Goal: Task Accomplishment & Management: Manage account settings

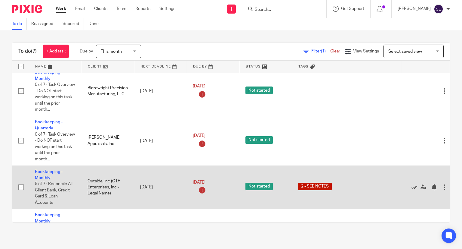
scroll to position [193, 0]
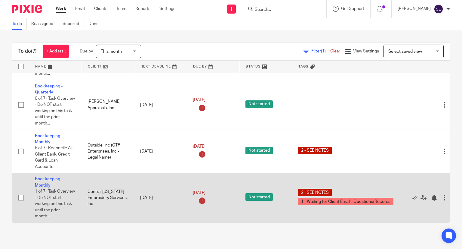
click at [90, 207] on td "Central Michigan Embroidery Services, Inc" at bounding box center [108, 197] width 53 height 49
click at [58, 177] on link "Bookkeeping - Monthly" at bounding box center [49, 182] width 28 height 10
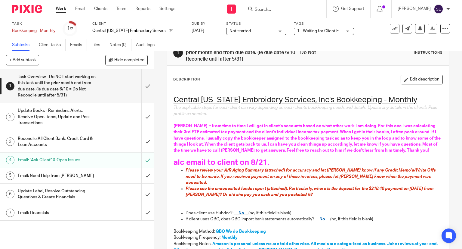
scroll to position [20, 0]
click at [60, 9] on link "Work" at bounding box center [61, 9] width 11 height 6
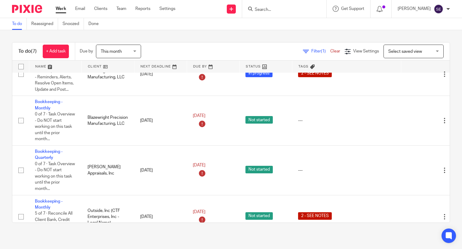
scroll to position [193, 0]
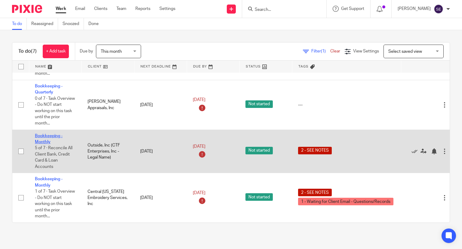
click at [48, 134] on link "Bookkeeping - Monthly" at bounding box center [49, 139] width 28 height 10
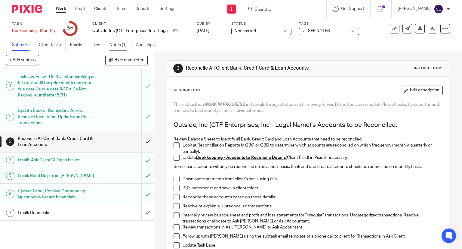
click at [117, 42] on link "Notes (1)" at bounding box center [121, 45] width 22 height 12
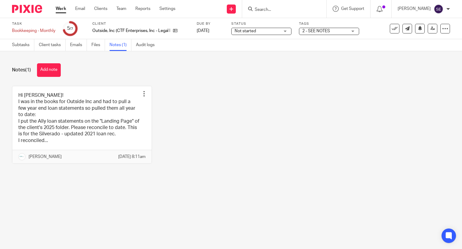
click at [60, 11] on link "Work" at bounding box center [61, 9] width 11 height 6
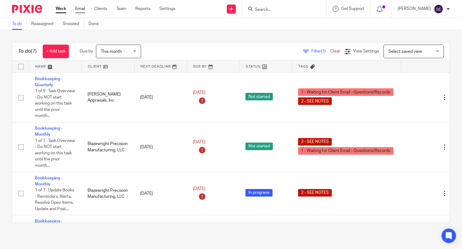
click at [78, 8] on link "Email" at bounding box center [80, 9] width 10 height 6
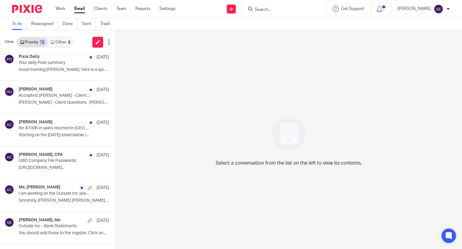
scroll to position [170, 0]
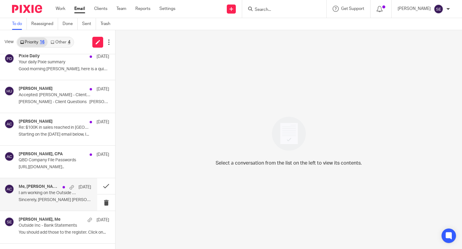
click at [46, 193] on p "I am working on the Outside Inc year end tax return this am. So I have the file…" at bounding box center [48, 192] width 58 height 5
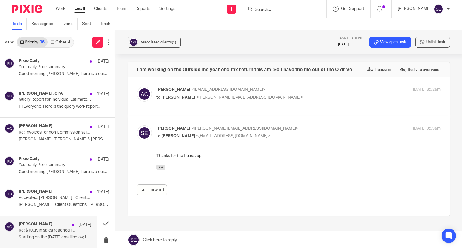
scroll to position [66, 0]
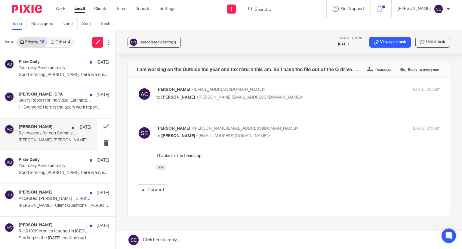
click at [61, 139] on p "[PERSON_NAME], [PERSON_NAME] & [PERSON_NAME] am copying you..." at bounding box center [55, 140] width 73 height 5
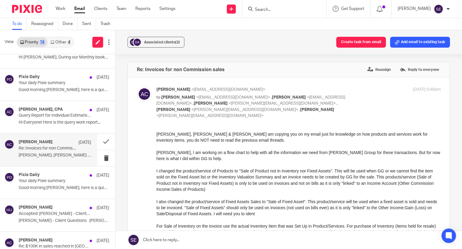
scroll to position [48, 0]
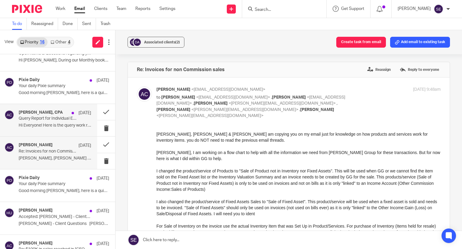
click at [53, 122] on div "[PERSON_NAME], CPA [DATE] Query Report for Individual Estimated Tax Payments Hi…" at bounding box center [55, 120] width 73 height 20
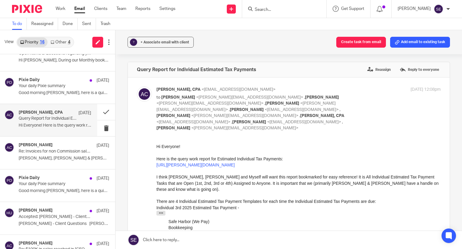
scroll to position [0, 0]
click at [63, 93] on p "Good morning [PERSON_NAME], here is a quick overview of..." at bounding box center [55, 92] width 73 height 5
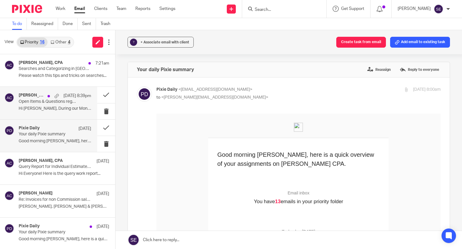
click at [64, 100] on p "Open Items & Questions regarding your Bookkeeping. ACTION NEEDED" at bounding box center [48, 101] width 58 height 5
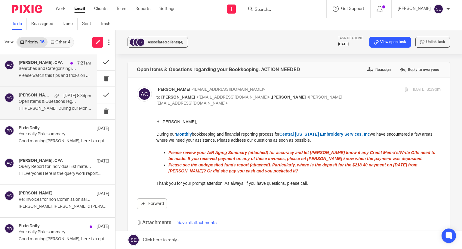
click at [65, 76] on p "Please watch this tips and tricks on searches..." at bounding box center [55, 75] width 73 height 5
